Goal: Information Seeking & Learning: Find specific fact

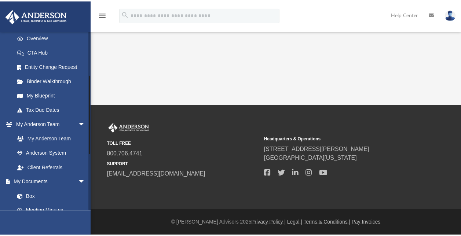
scroll to position [107, 0]
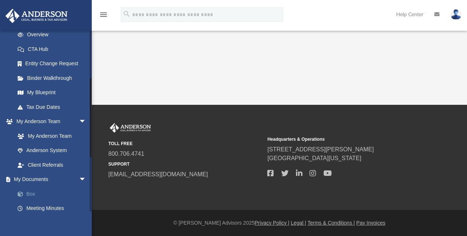
click at [32, 191] on link "Box" at bounding box center [53, 194] width 87 height 15
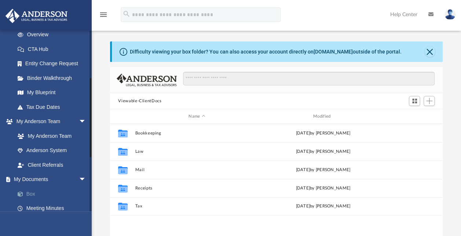
scroll to position [161, 326]
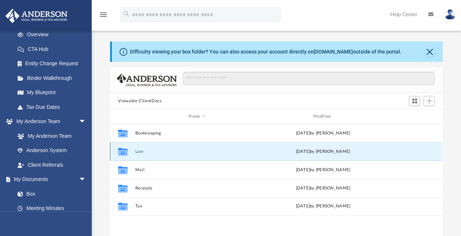
click at [136, 153] on button "Law" at bounding box center [196, 151] width 123 height 5
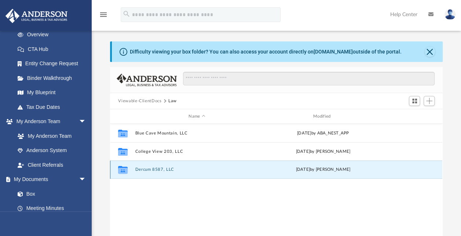
click at [144, 171] on button "Dercum 8587, LLC" at bounding box center [196, 169] width 123 height 5
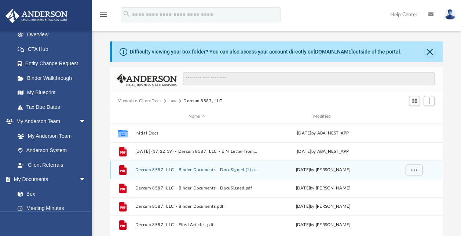
click at [211, 168] on button "Dercum 8587, LLC - Binder Documents - DocuSigned (1).pdf" at bounding box center [196, 170] width 123 height 5
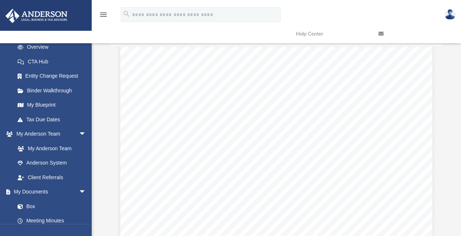
scroll to position [511, 0]
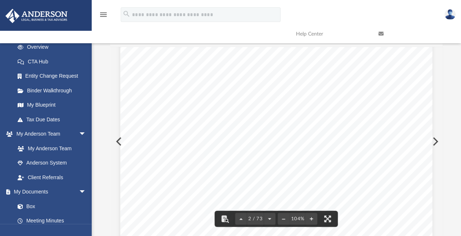
drag, startPoint x: 271, startPoint y: 124, endPoint x: 208, endPoint y: 125, distance: 63.1
click at [195, 127] on div "Overview of Dercum 8587, LLC Entity Formation Information State of Organization…" at bounding box center [276, 159] width 312 height 404
drag, startPoint x: 266, startPoint y: 124, endPoint x: 220, endPoint y: 125, distance: 45.5
click at [220, 125] on span "This company is managed by its managers" at bounding box center [218, 123] width 104 height 6
drag, startPoint x: 220, startPoint y: 125, endPoint x: 263, endPoint y: 124, distance: 42.6
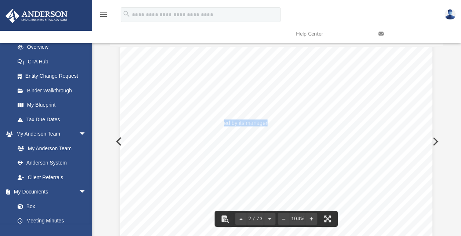
click at [263, 124] on span "This company is managed by its managers" at bounding box center [218, 123] width 104 height 6
drag, startPoint x: 266, startPoint y: 123, endPoint x: 164, endPoint y: 124, distance: 102.7
click at [166, 124] on span "This company is managed by its managers" at bounding box center [218, 123] width 104 height 6
drag, startPoint x: 164, startPoint y: 124, endPoint x: 173, endPoint y: 123, distance: 9.6
click at [363, 192] on div "Overview of Dercum 8587, LLC Entity Formation Information State of Organization…" at bounding box center [276, 159] width 312 height 404
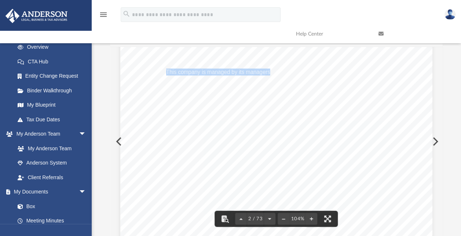
scroll to position [563, 0]
drag, startPoint x: 277, startPoint y: 163, endPoint x: 249, endPoint y: 165, distance: 27.7
click at [249, 165] on div "Overview of Dercum 8587, LLC Entity Formation Information State of Organization…" at bounding box center [276, 106] width 312 height 404
drag, startPoint x: 276, startPoint y: 165, endPoint x: 253, endPoint y: 164, distance: 22.4
click at [253, 164] on div "Overview of Dercum 8587, LLC Entity Formation Information State of Organization…" at bounding box center [276, 106] width 312 height 404
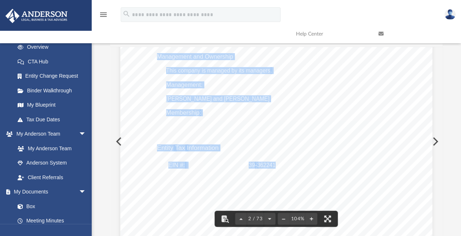
drag, startPoint x: 274, startPoint y: 165, endPoint x: 241, endPoint y: 163, distance: 32.3
click at [241, 163] on div "Overview of Dercum 8587, LLC Entity Formation Information State of Organization…" at bounding box center [276, 106] width 312 height 404
drag, startPoint x: 241, startPoint y: 163, endPoint x: 281, endPoint y: 163, distance: 39.3
click at [281, 163] on div "Overview of Dercum 8587, LLC Entity Formation Information State of Organization…" at bounding box center [276, 106] width 312 height 404
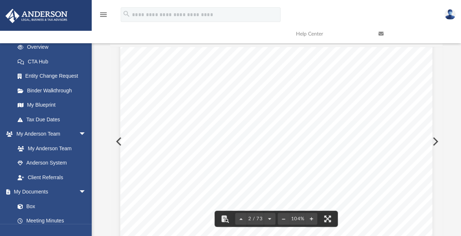
click at [275, 164] on span "3622415" at bounding box center [267, 166] width 21 height 6
drag, startPoint x: 275, startPoint y: 165, endPoint x: 246, endPoint y: 165, distance: 29.0
